Goal: Check status: Check status

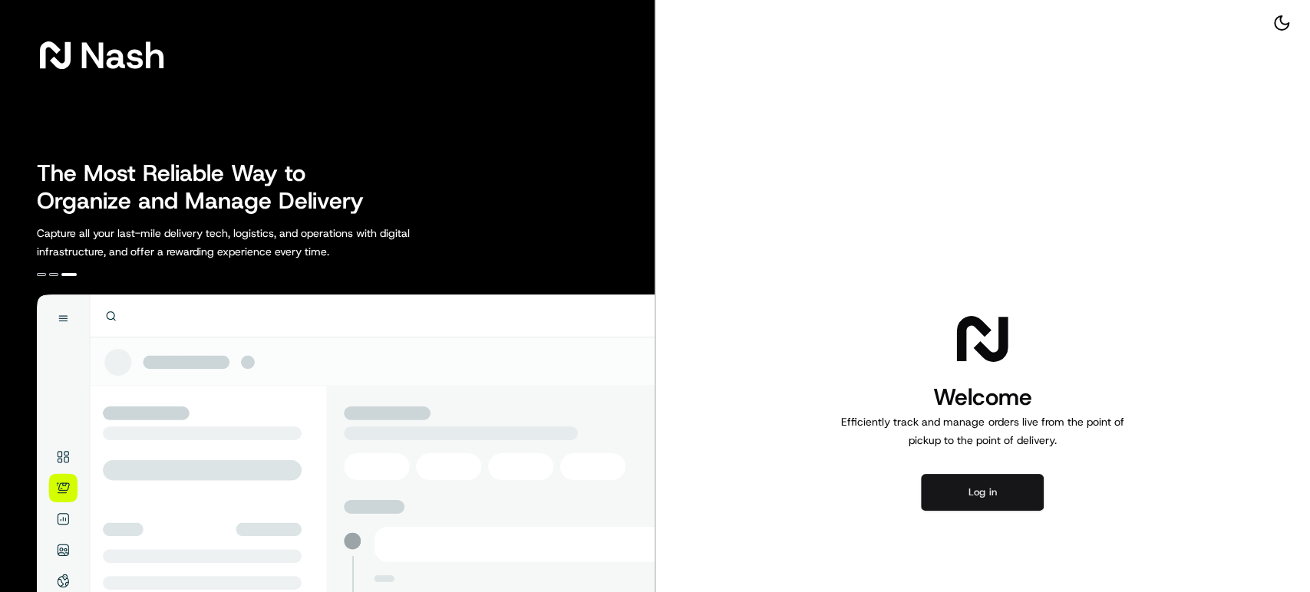
drag, startPoint x: 982, startPoint y: 500, endPoint x: 976, endPoint y: 489, distance: 12.4
click at [982, 500] on button "Log in" at bounding box center [982, 492] width 123 height 37
